Goal: Check status: Check status

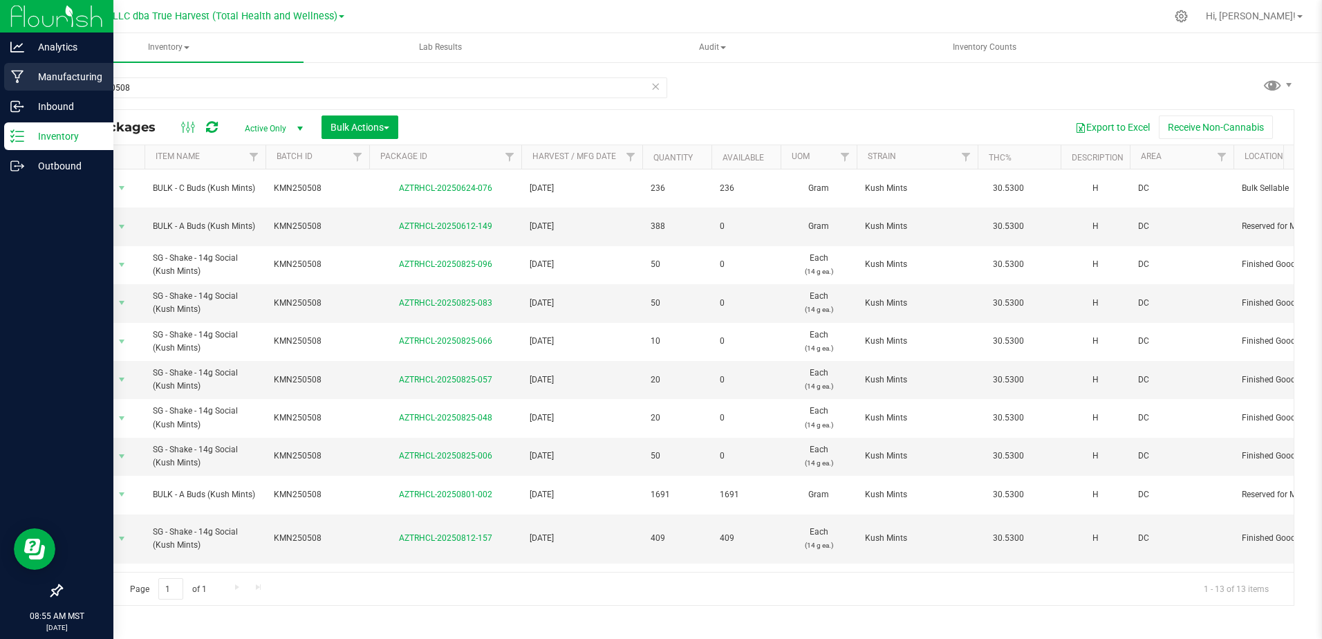
click at [14, 76] on icon at bounding box center [17, 77] width 13 height 14
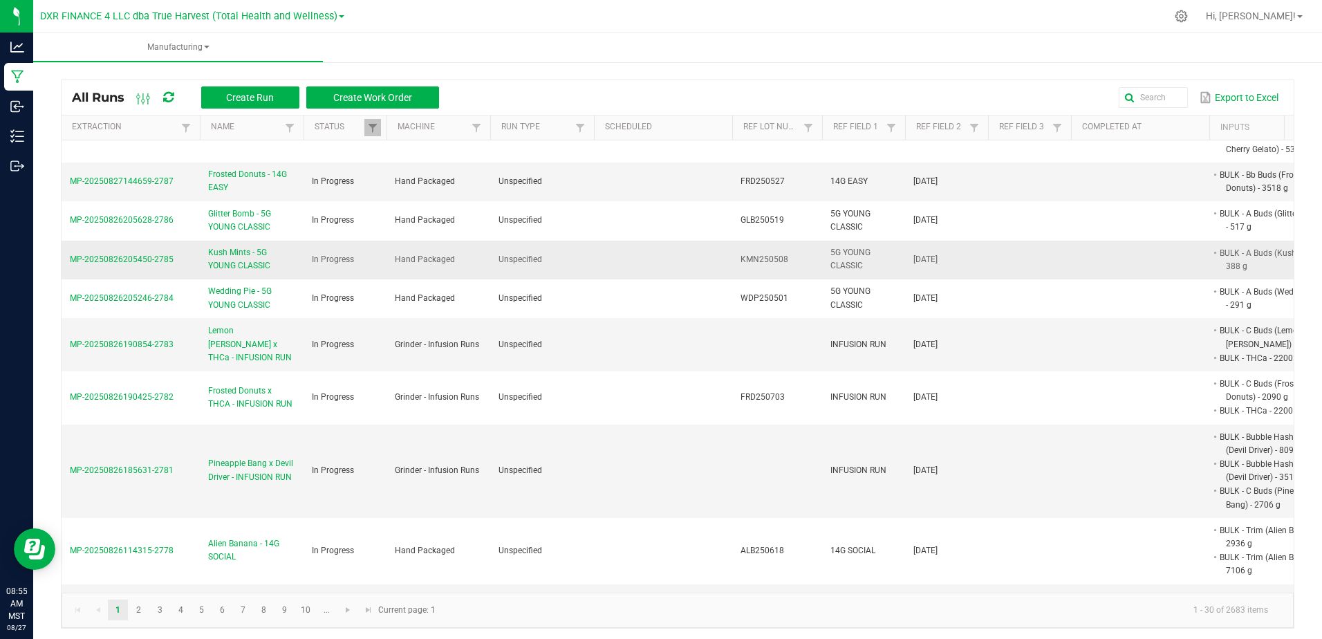
scroll to position [346, 0]
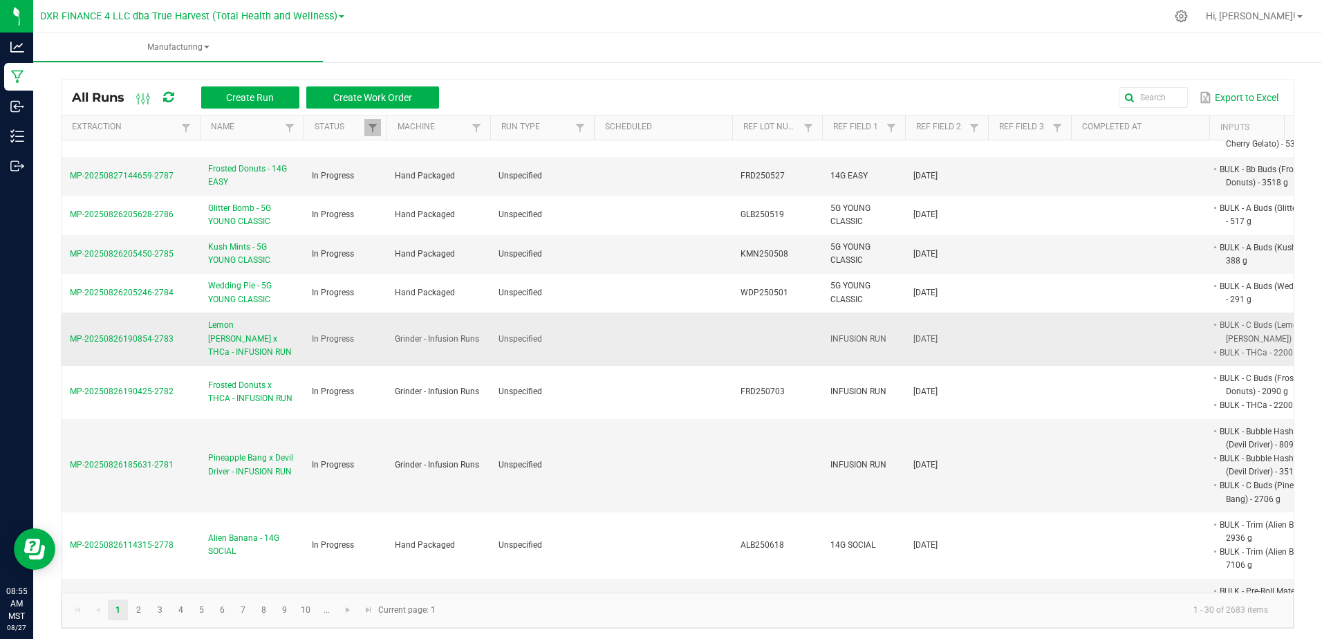
click at [273, 359] on span "Lemon [PERSON_NAME] x THCa - INFUSION RUN" at bounding box center [251, 339] width 87 height 40
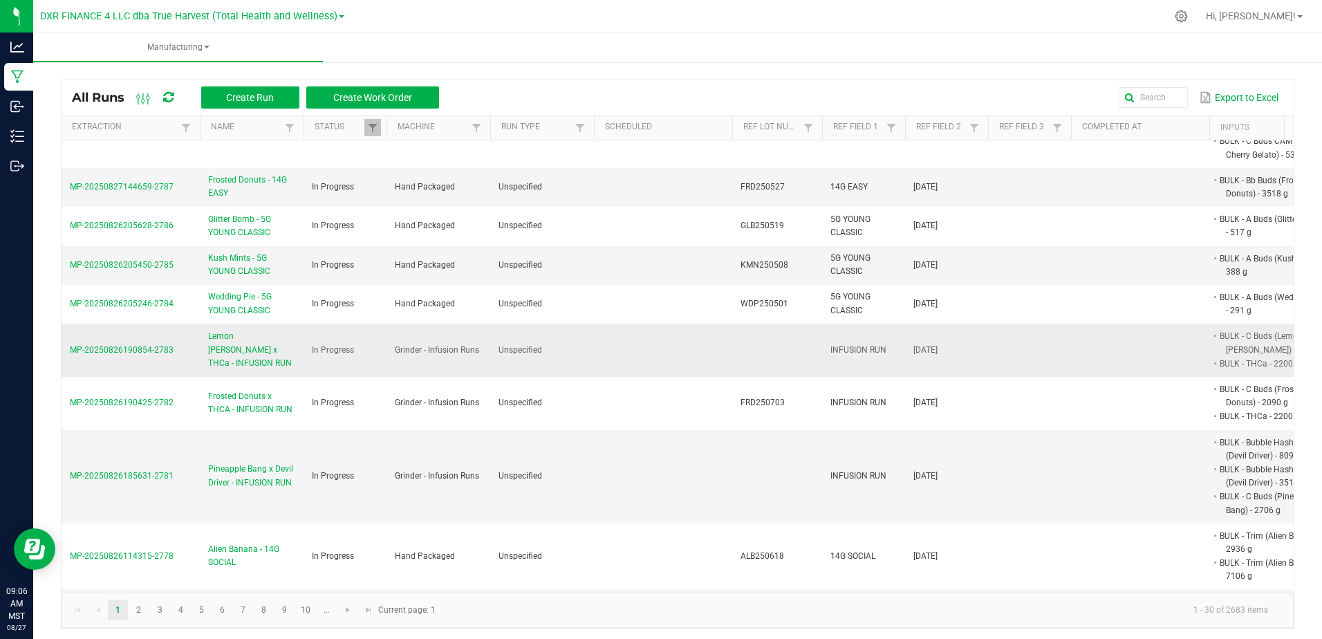
scroll to position [346, 0]
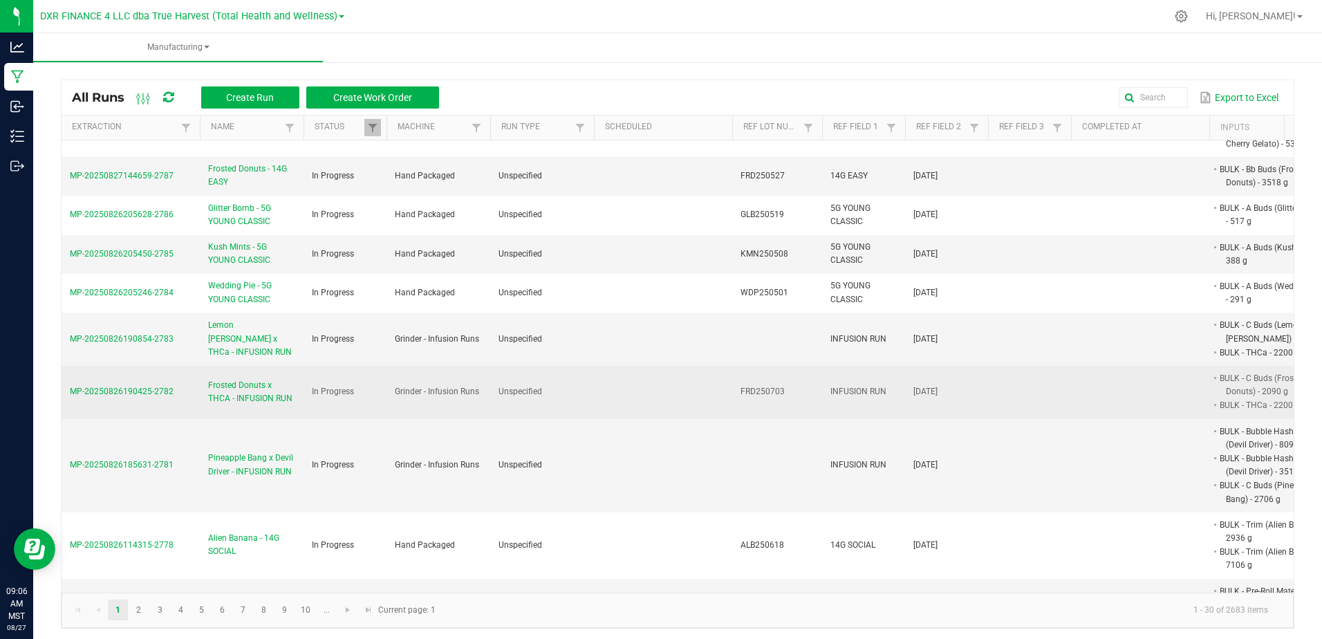
click at [132, 396] on span "MP-20250826190425-2782" at bounding box center [122, 392] width 104 height 10
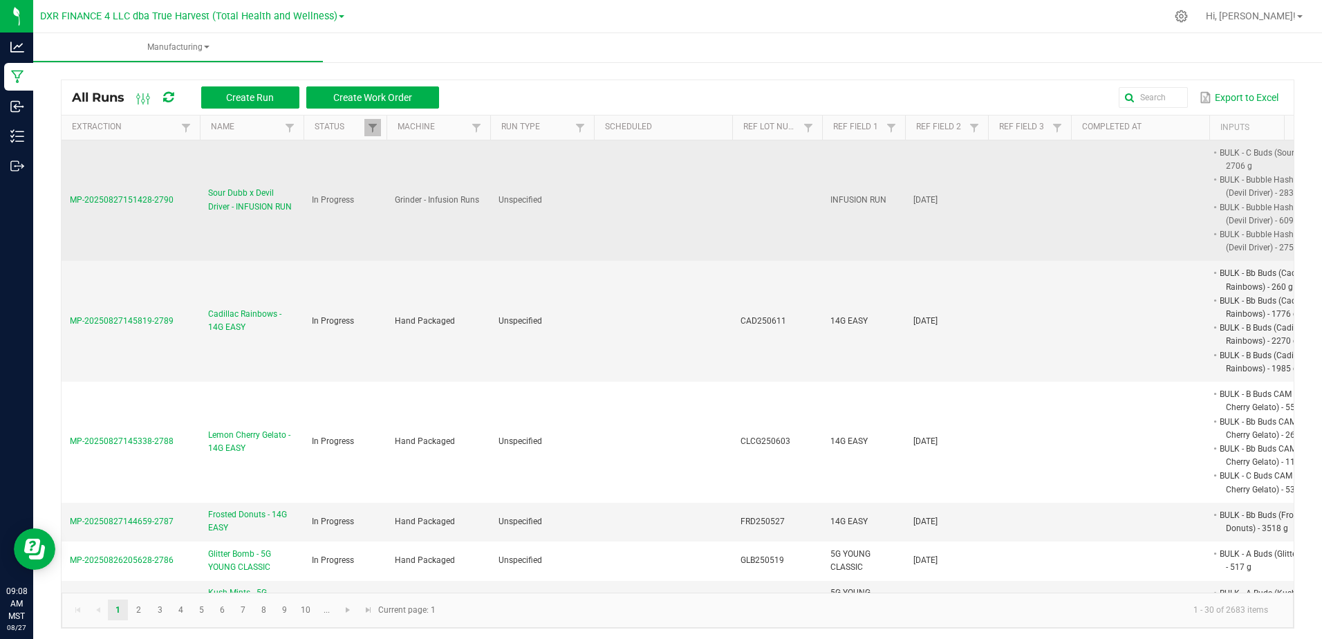
click at [129, 200] on span "MP-20250827151428-2790" at bounding box center [122, 200] width 104 height 10
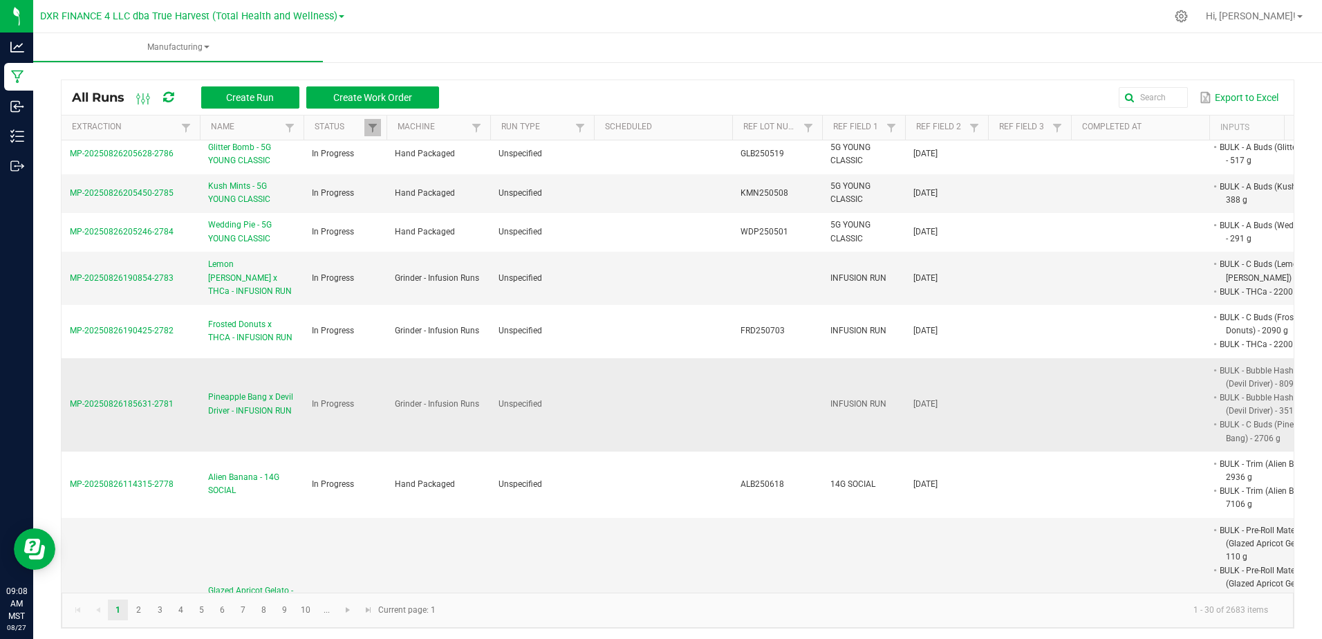
scroll to position [415, 0]
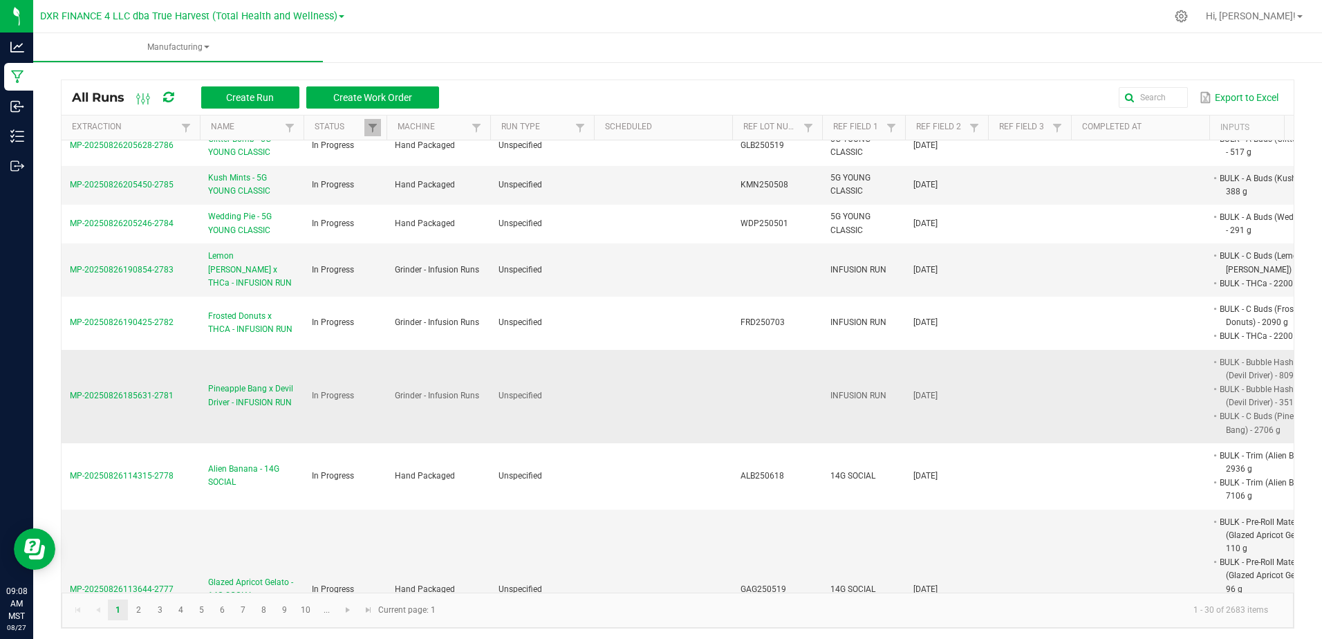
click at [273, 409] on span "Pineapple Bang x Devil Driver - INFUSION RUN" at bounding box center [251, 395] width 87 height 26
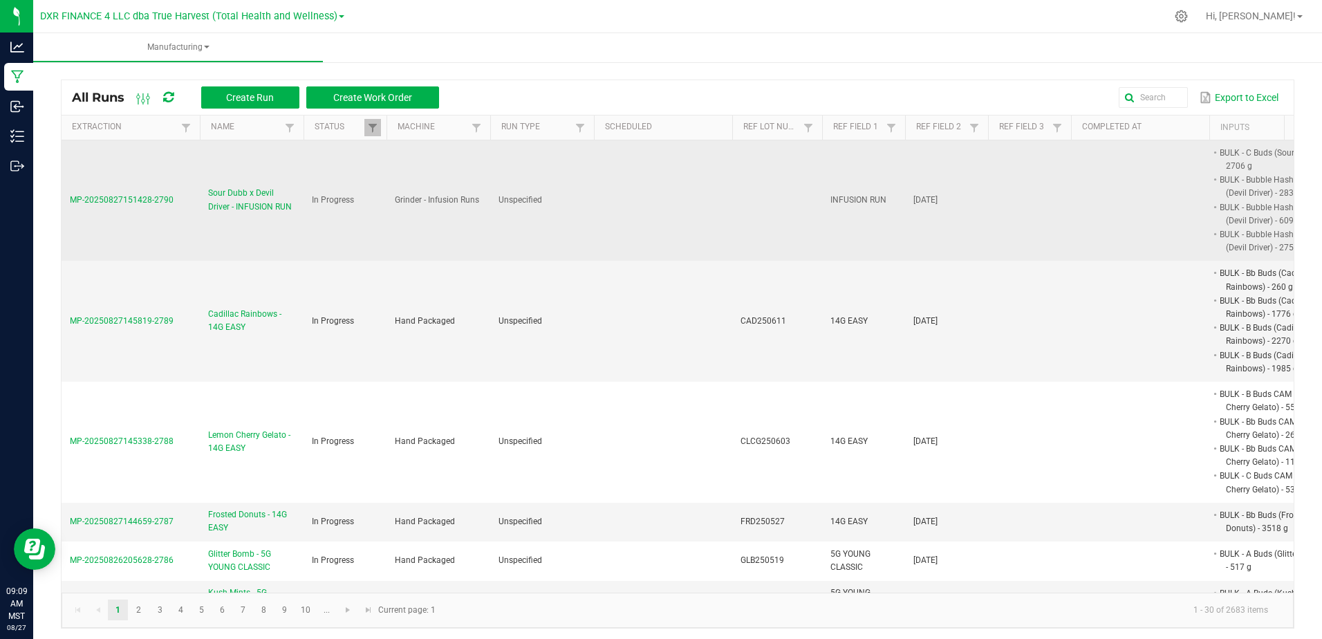
click at [149, 195] on span "MP-20250827151428-2790" at bounding box center [122, 200] width 104 height 10
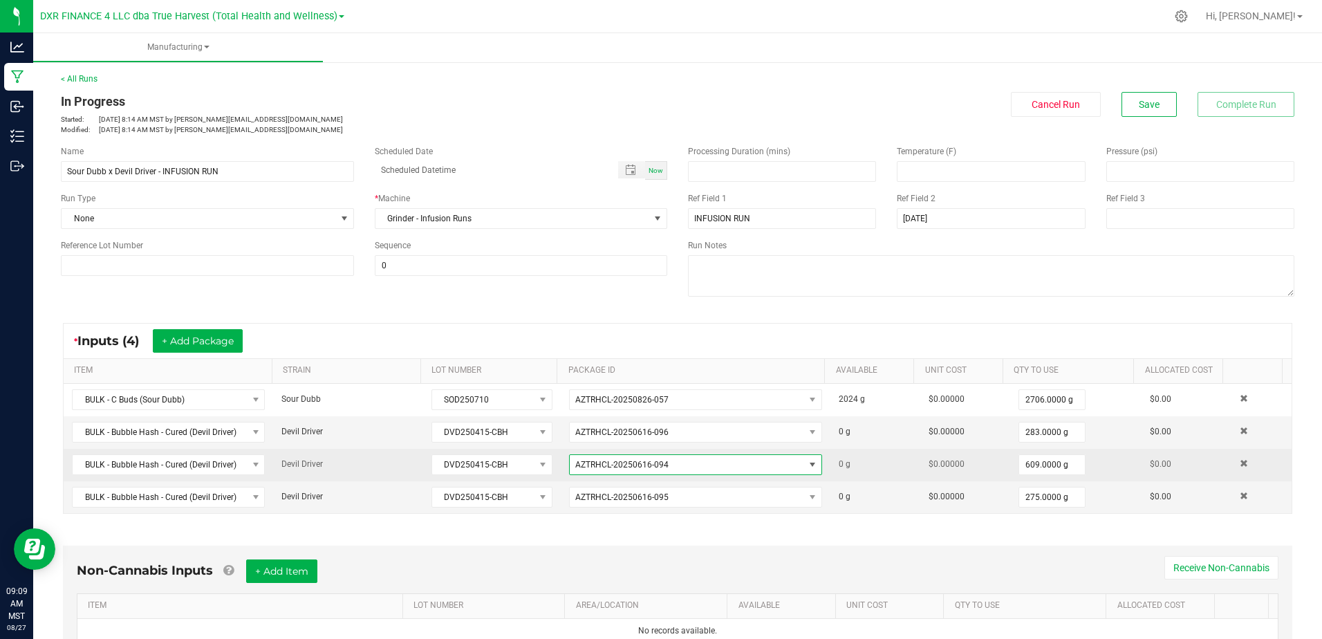
click at [662, 466] on span "AZTRHCL-20250616-094" at bounding box center [687, 464] width 234 height 19
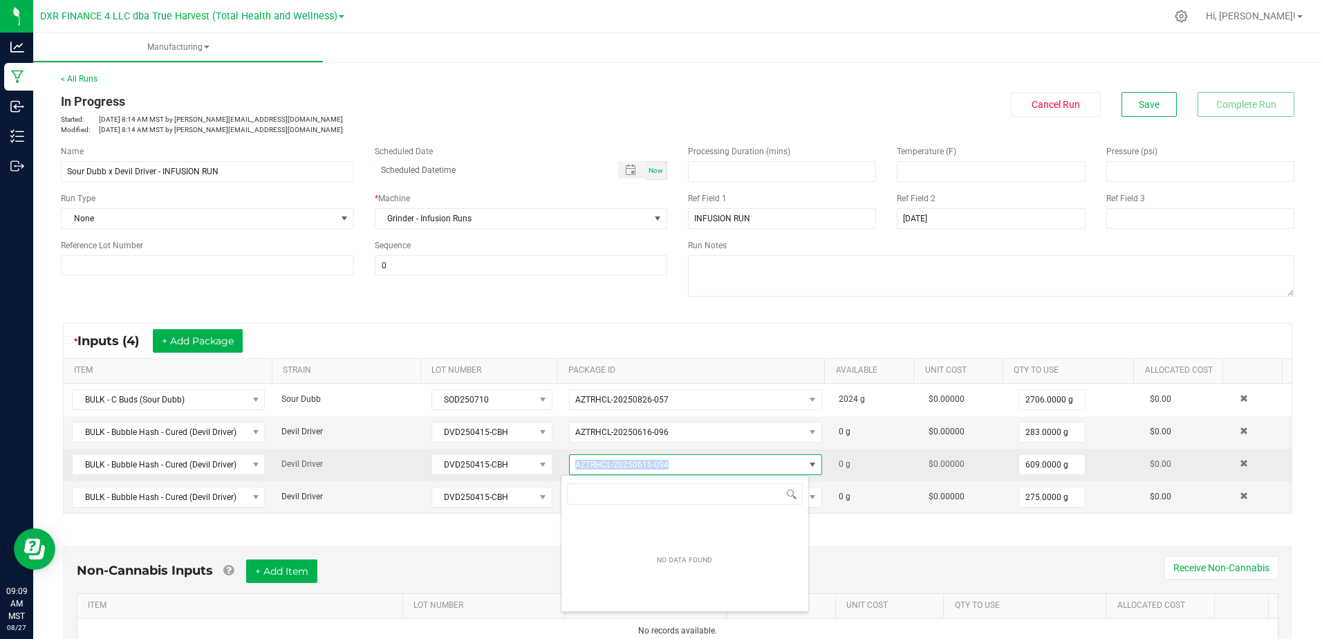
drag, startPoint x: 667, startPoint y: 463, endPoint x: 564, endPoint y: 469, distance: 103.9
click at [570, 469] on span "AZTRHCL-20250616-094" at bounding box center [687, 464] width 234 height 19
drag, startPoint x: 564, startPoint y: 469, endPoint x: 606, endPoint y: 465, distance: 42.3
copy span "AZTRHCL-20250616-094"
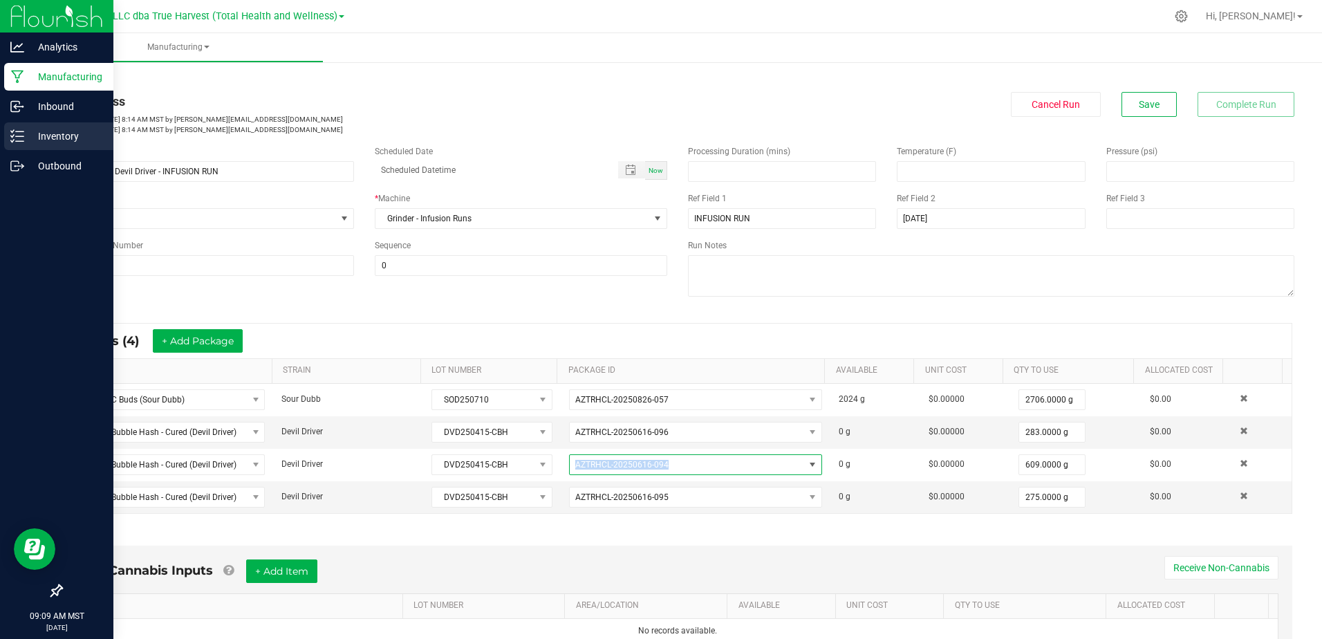
click at [21, 140] on icon at bounding box center [17, 136] width 14 height 14
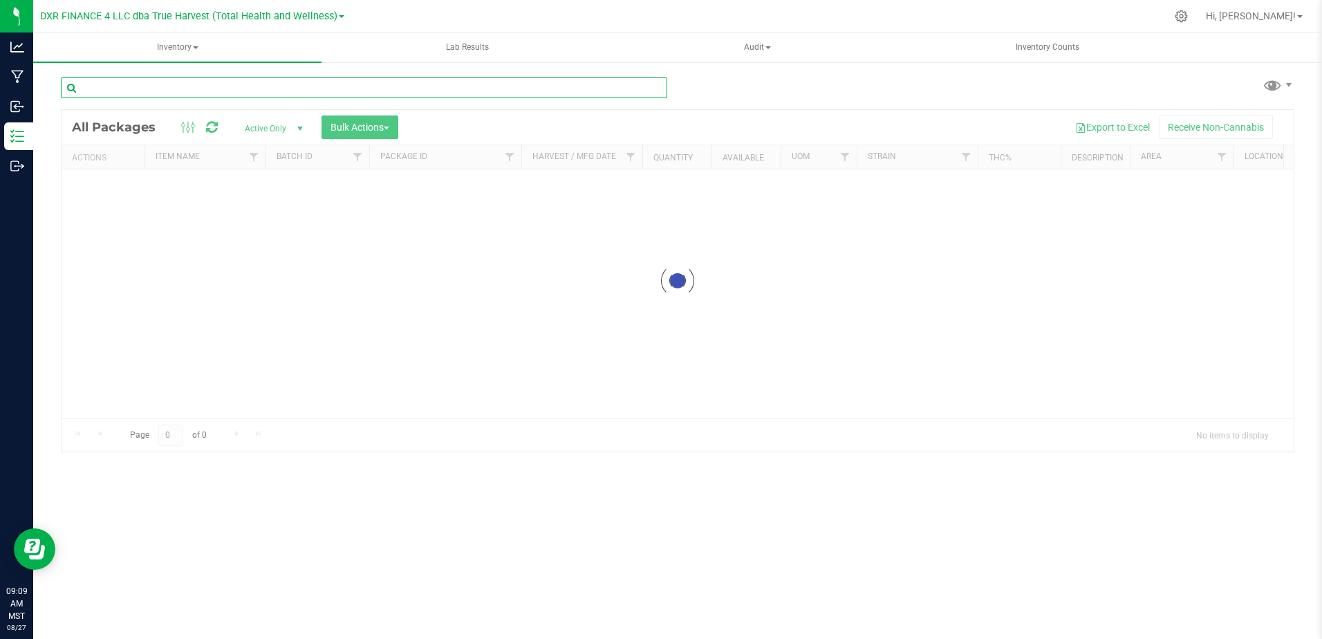
click at [156, 91] on div "Inventory All packages All inventory Waste log Create inventory Lab Results Aud…" at bounding box center [677, 336] width 1289 height 606
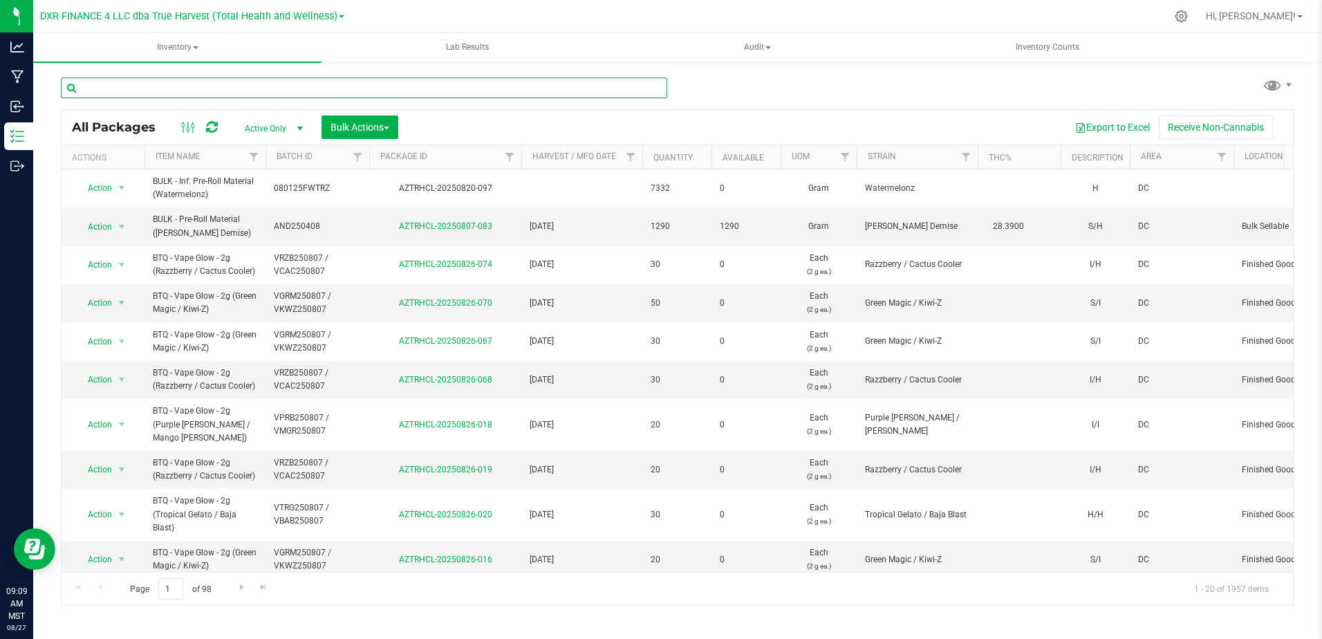
drag, startPoint x: 155, startPoint y: 91, endPoint x: 104, endPoint y: 93, distance: 51.2
paste input "AZTRHCL-20250616-094"
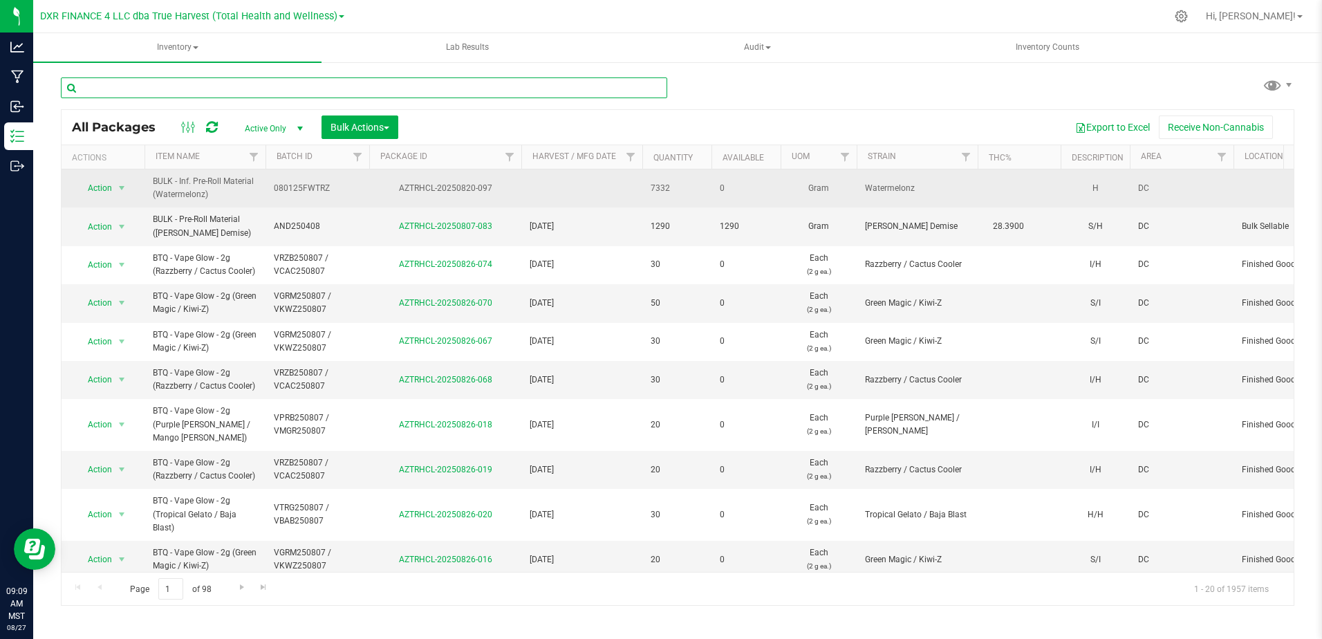
type input "AZTRHCL-20250616-094"
